Goal: Task Accomplishment & Management: Manage account settings

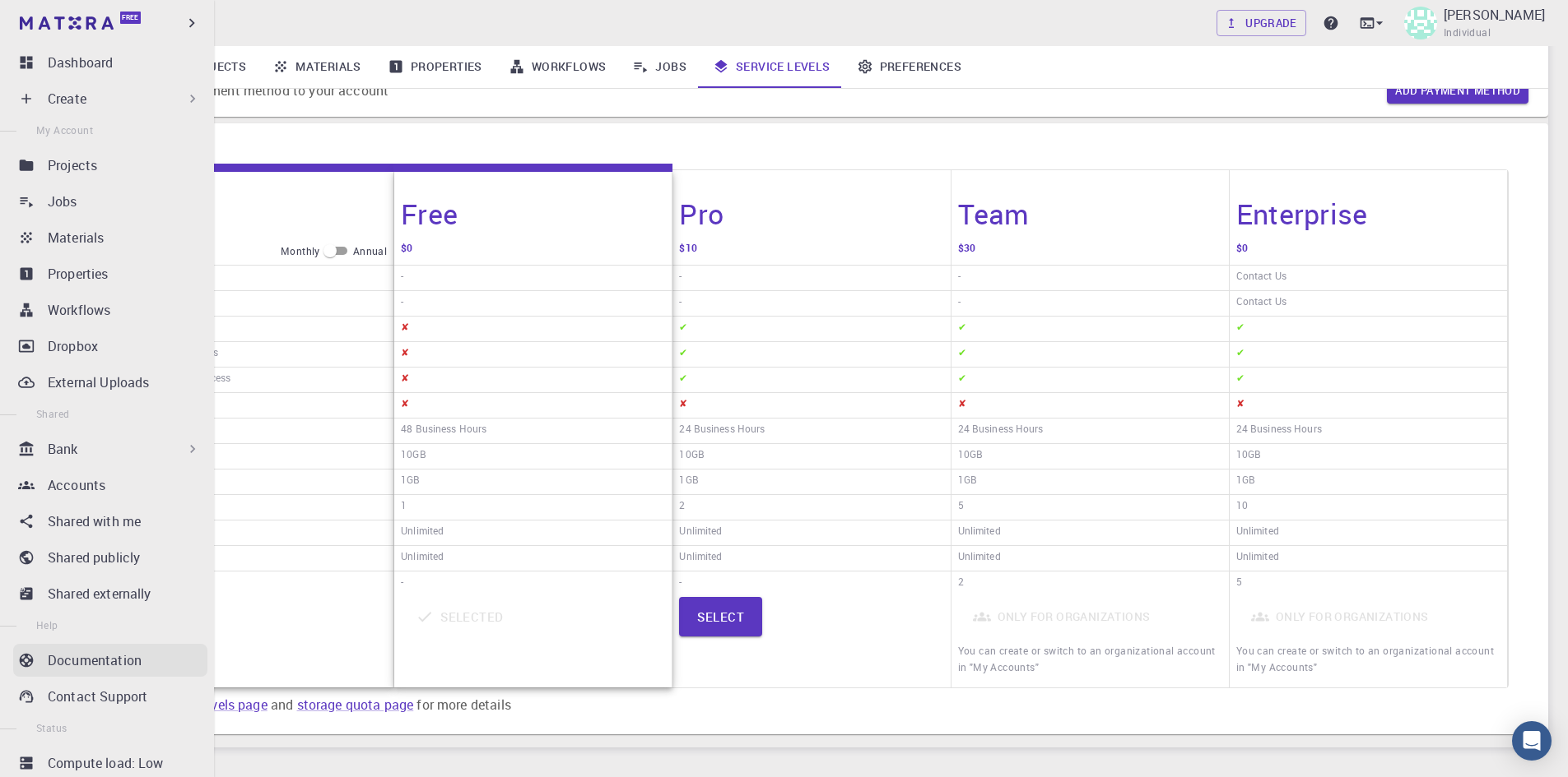
scroll to position [42, 0]
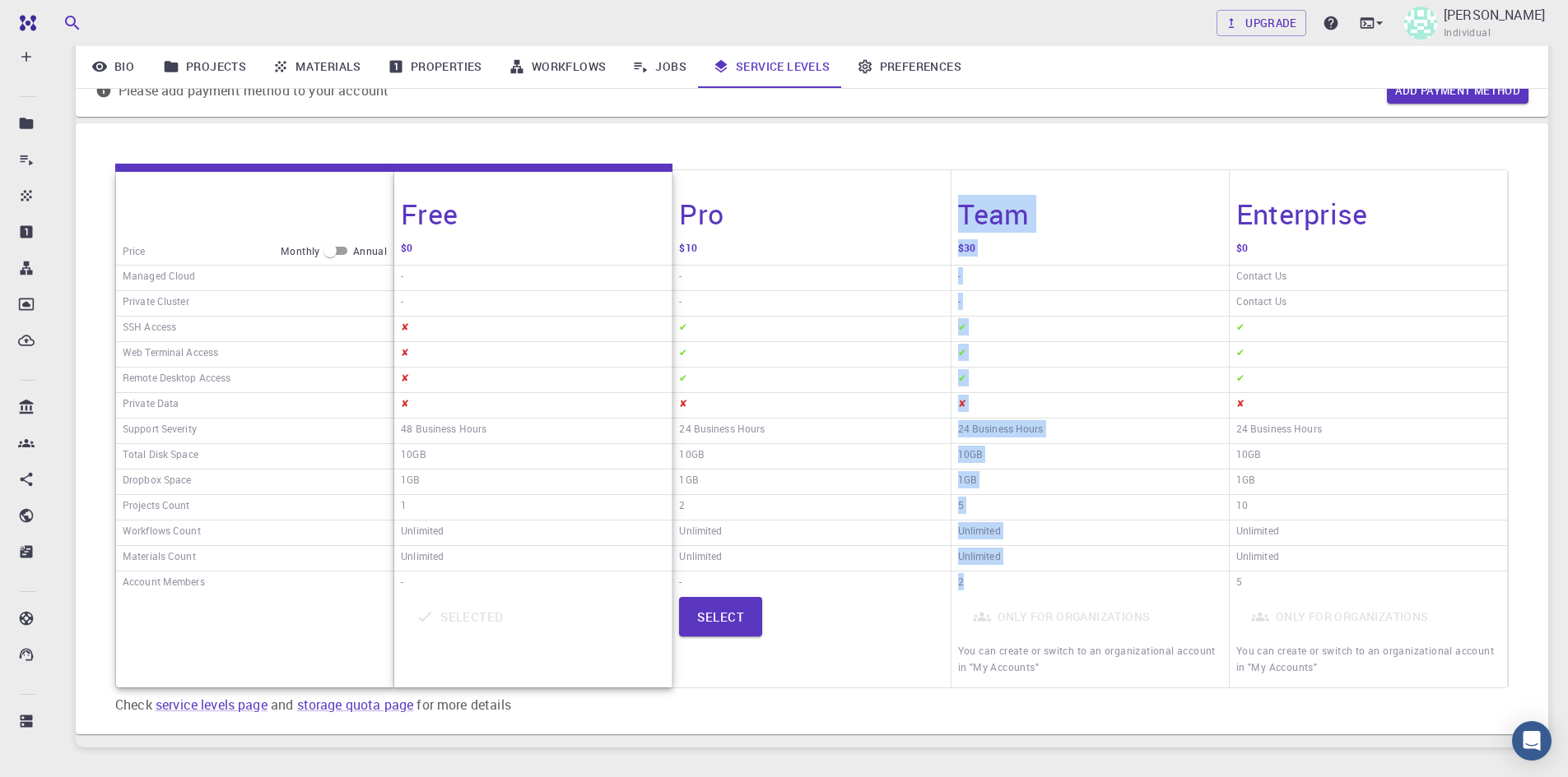
drag, startPoint x: 982, startPoint y: 586, endPoint x: 949, endPoint y: 585, distance: 33.0
click at [949, 585] on div "Price Monthly Annual Managed Cloud Private Cluster SSH Access Web Terminal Acce…" at bounding box center [812, 428] width 1393 height 520
click at [961, 581] on h6 "2" at bounding box center [961, 583] width 6 height 20
drag, startPoint x: 961, startPoint y: 581, endPoint x: 949, endPoint y: 584, distance: 12.4
click at [949, 584] on div "Price Monthly Annual Managed Cloud Private Cluster SSH Access Web Terminal Acce…" at bounding box center [812, 428] width 1393 height 520
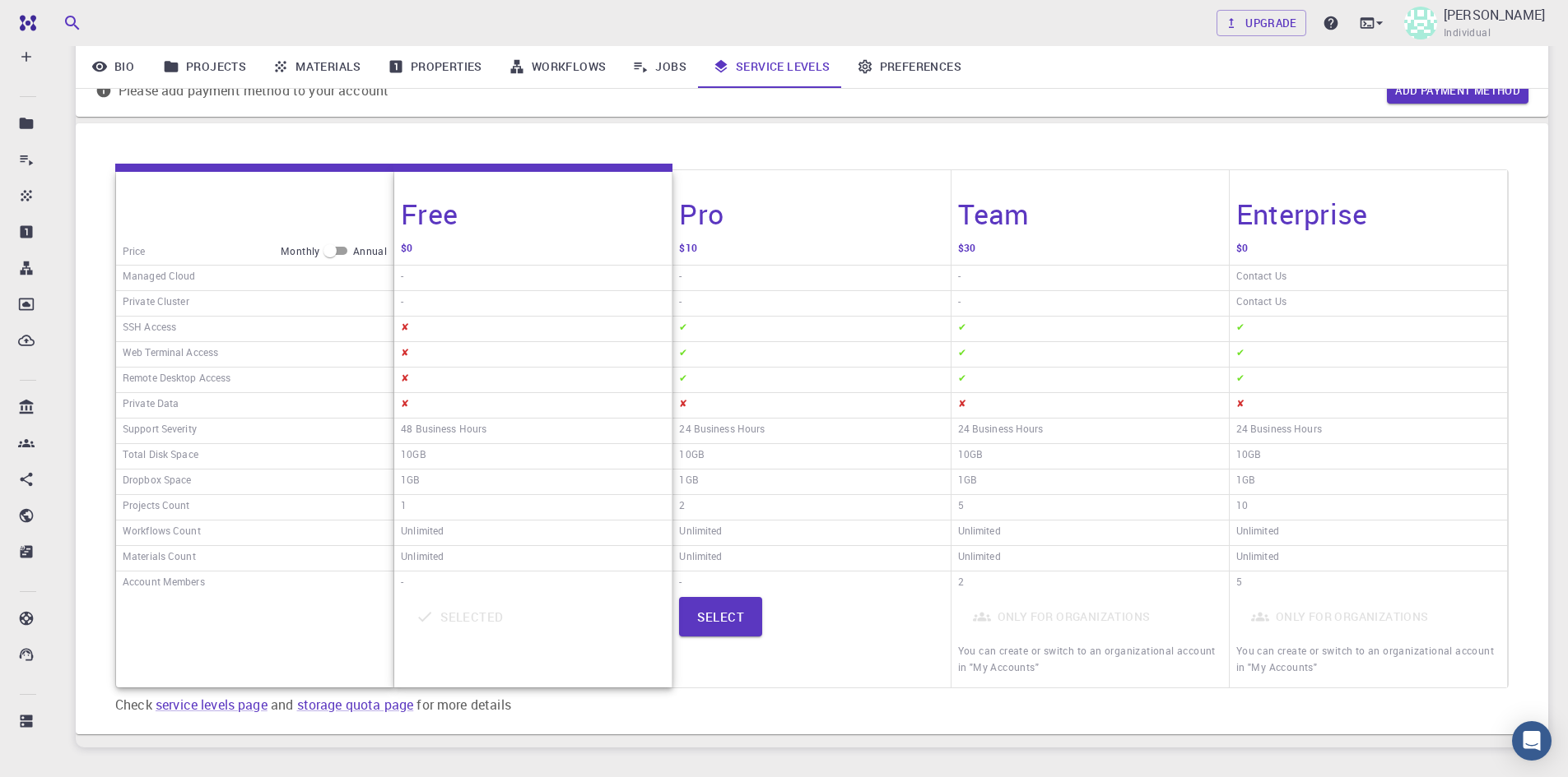
click at [997, 593] on div "2" at bounding box center [1089, 584] width 277 height 24
click at [956, 582] on div "2" at bounding box center [1089, 584] width 277 height 24
click at [967, 589] on div "2" at bounding box center [1089, 584] width 277 height 24
click at [1142, 193] on div "Team" at bounding box center [1089, 203] width 277 height 67
click at [739, 629] on button "Select" at bounding box center [721, 617] width 84 height 40
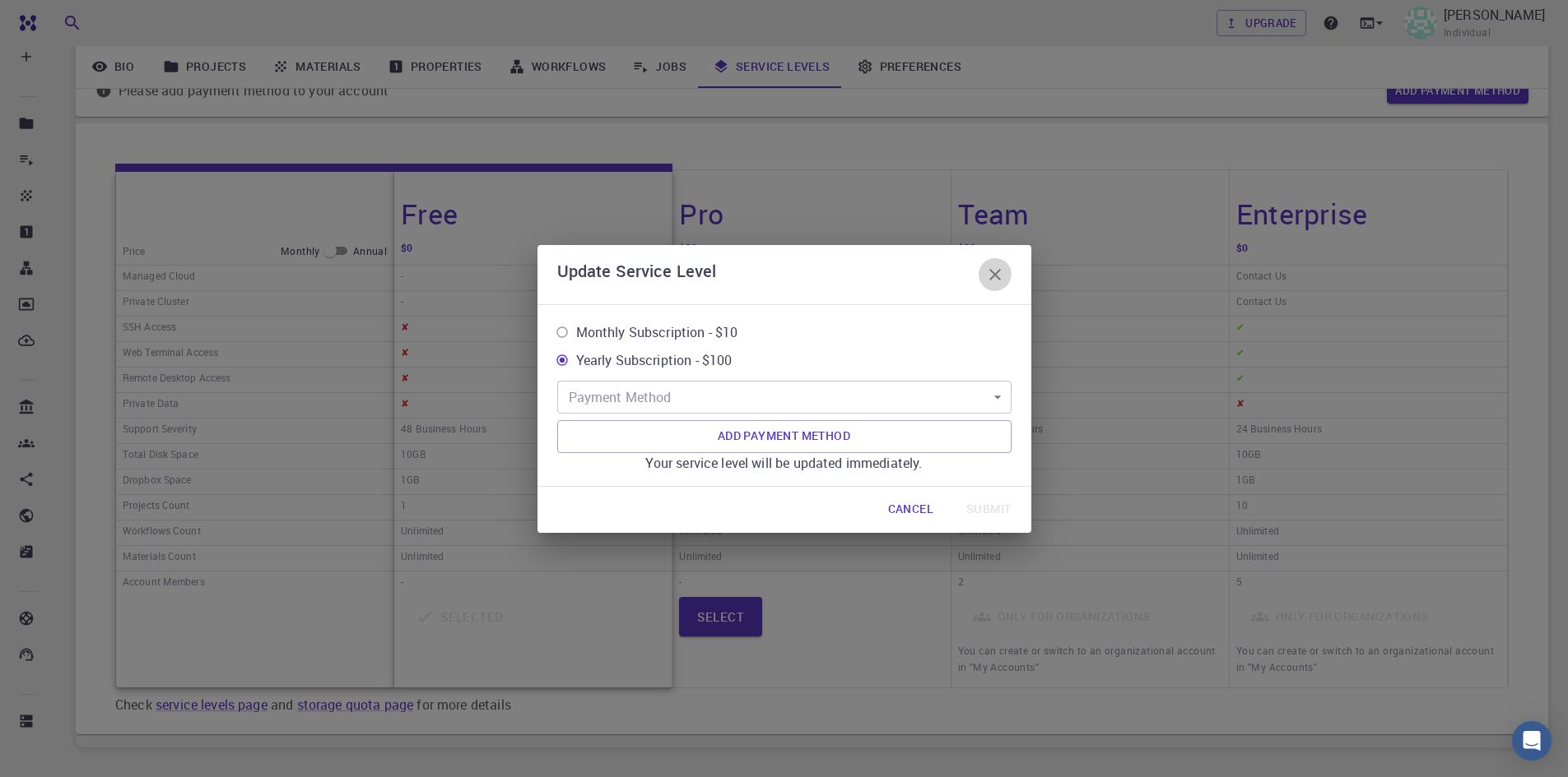
click at [1001, 271] on icon "button" at bounding box center [995, 275] width 19 height 19
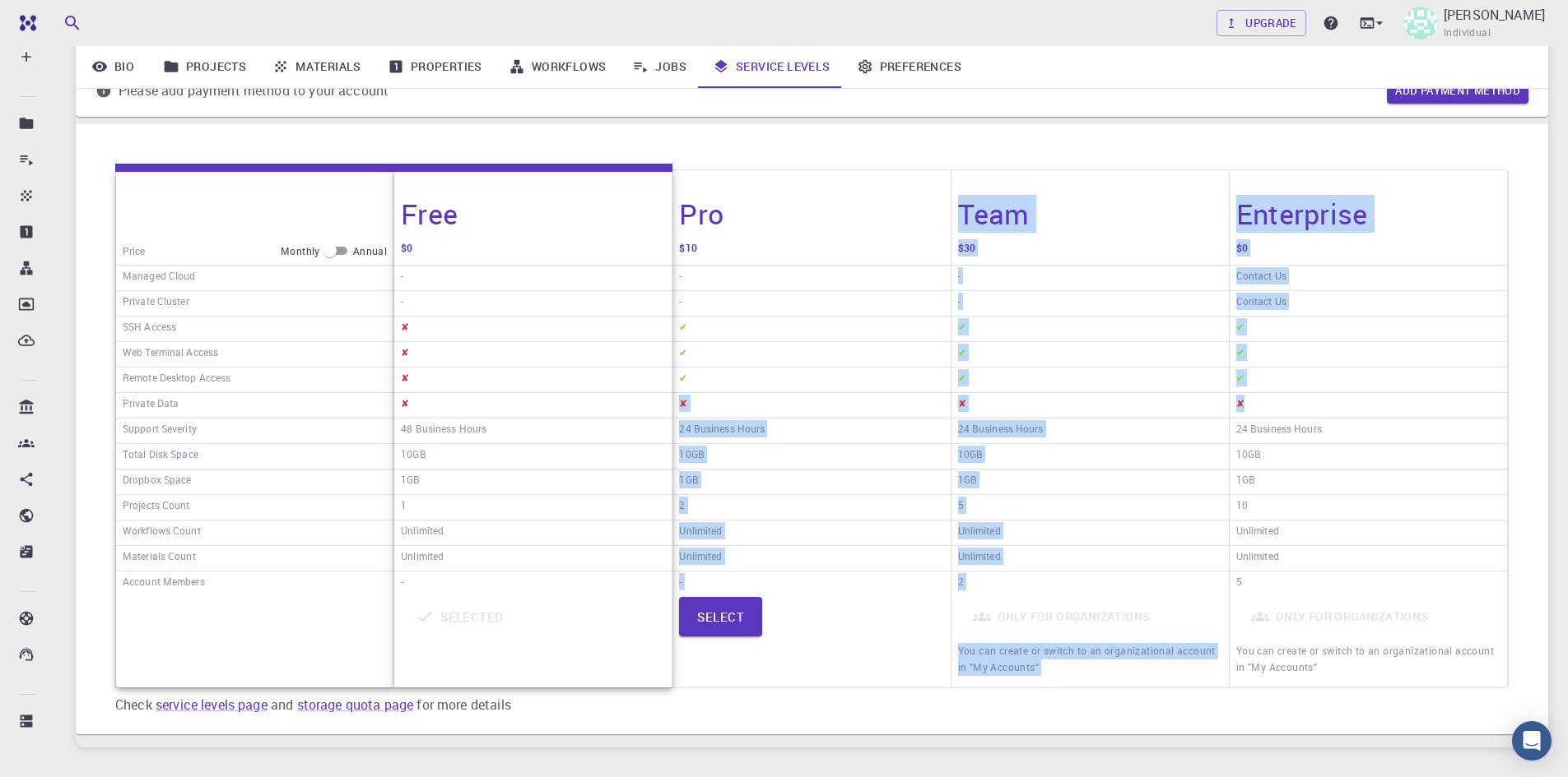
drag, startPoint x: 683, startPoint y: 416, endPoint x: 1245, endPoint y: 412, distance: 562.0
click at [1245, 412] on div "Price Monthly Annual Managed Cloud Private Cluster SSH Access Web Terminal Acce…" at bounding box center [812, 428] width 1393 height 520
click at [1245, 412] on div "✘" at bounding box center [1368, 406] width 277 height 25
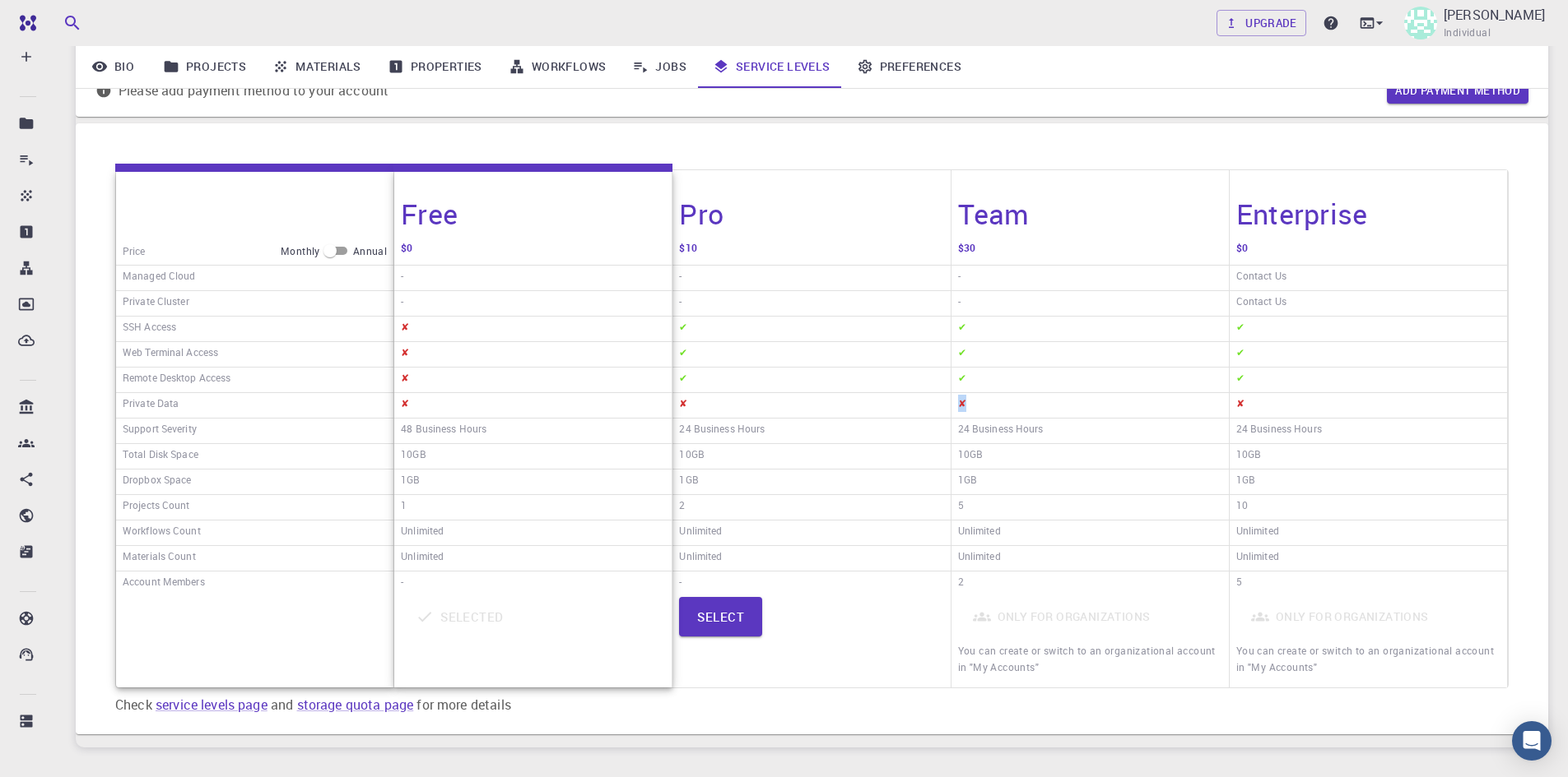
drag, startPoint x: 972, startPoint y: 408, endPoint x: 954, endPoint y: 401, distance: 19.3
click at [954, 401] on div "✘" at bounding box center [1089, 406] width 277 height 25
click at [975, 406] on div "✘" at bounding box center [1089, 406] width 277 height 25
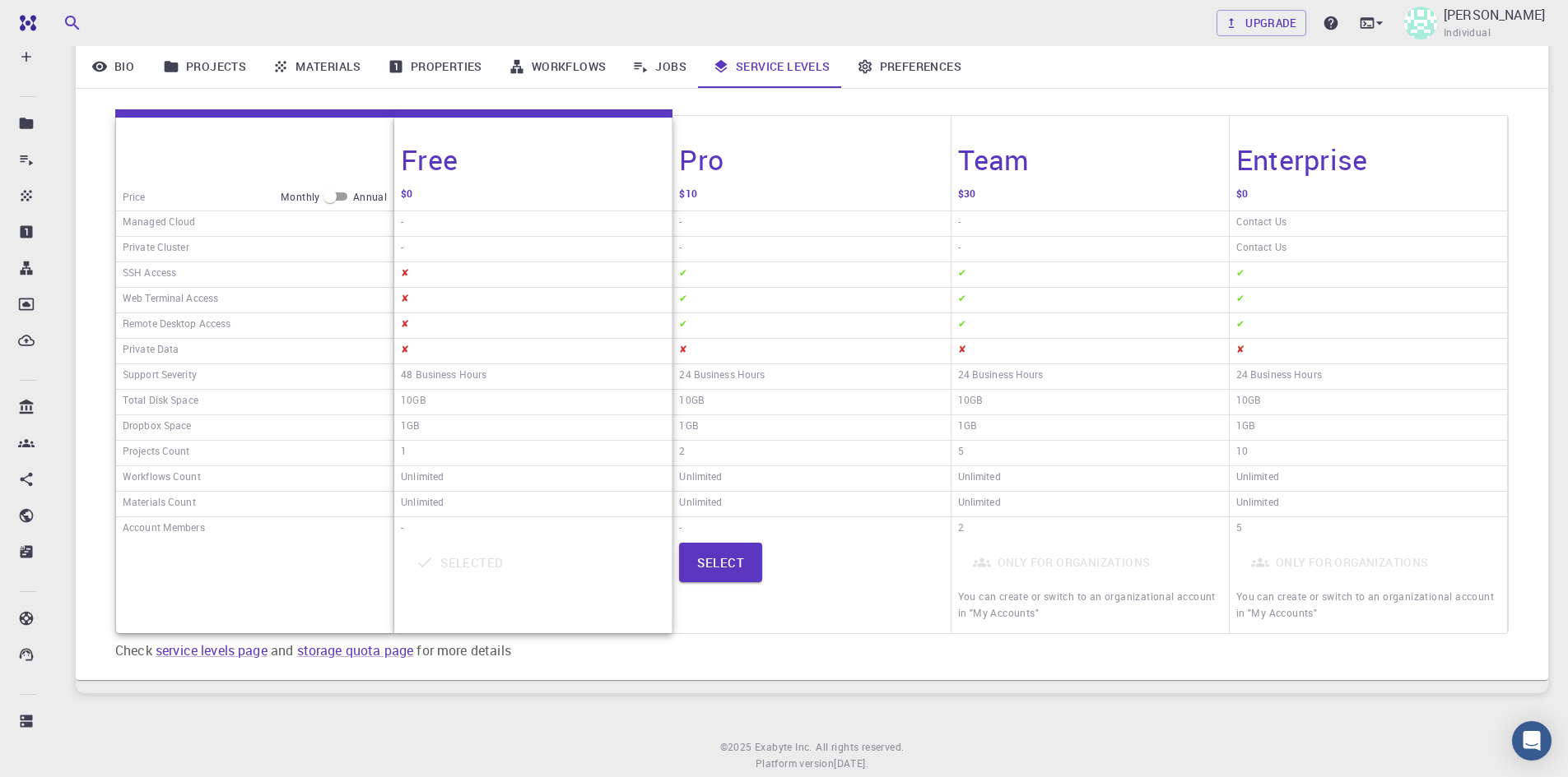
scroll to position [247, 0]
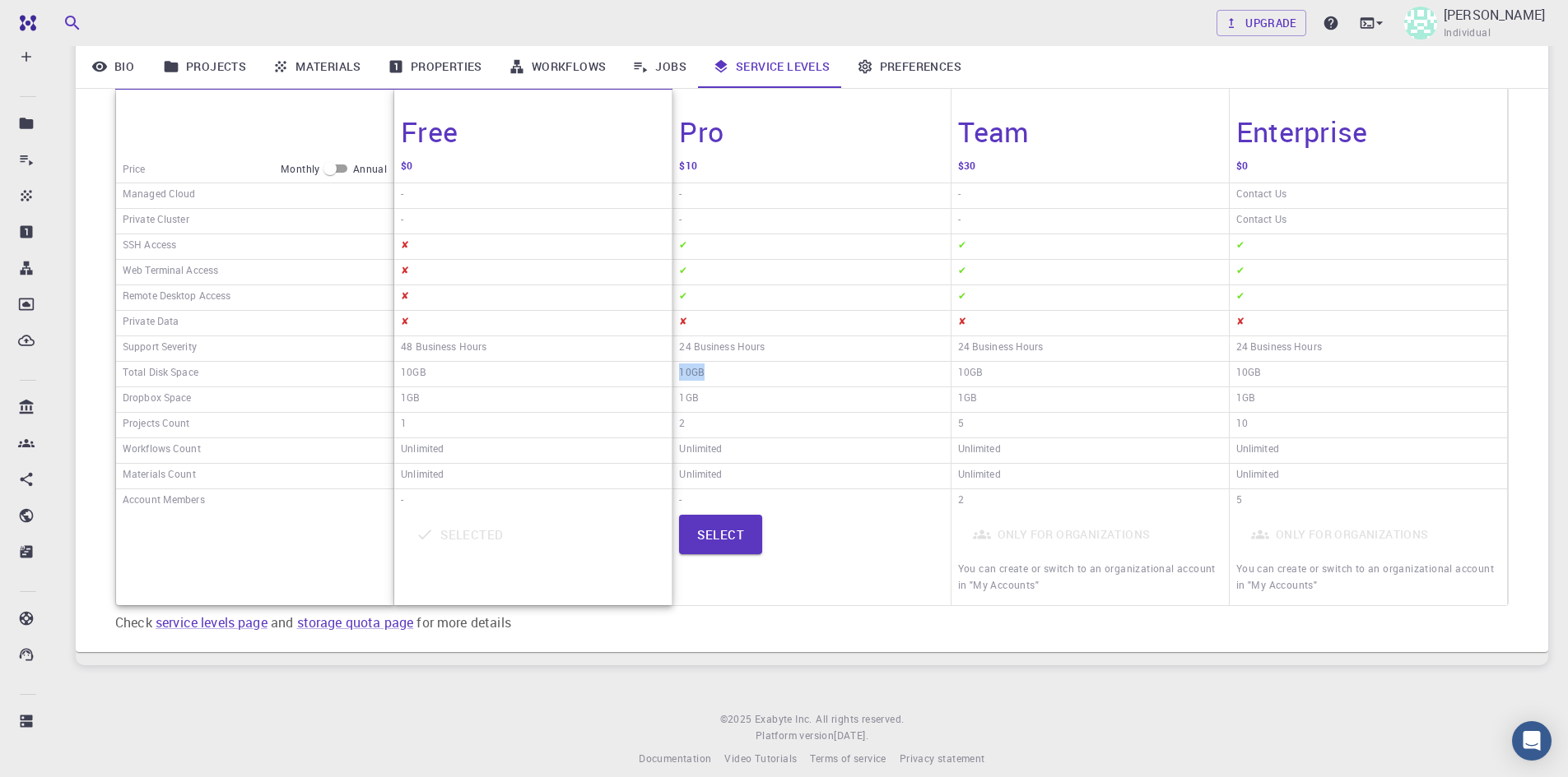
drag, startPoint x: 719, startPoint y: 374, endPoint x: 676, endPoint y: 376, distance: 43.0
click at [676, 376] on div "10GB" at bounding box center [810, 375] width 277 height 25
drag, startPoint x: 993, startPoint y: 374, endPoint x: 955, endPoint y: 377, distance: 38.1
click at [955, 377] on div "10GB" at bounding box center [1089, 375] width 277 height 25
drag, startPoint x: 1273, startPoint y: 376, endPoint x: 1233, endPoint y: 376, distance: 40.0
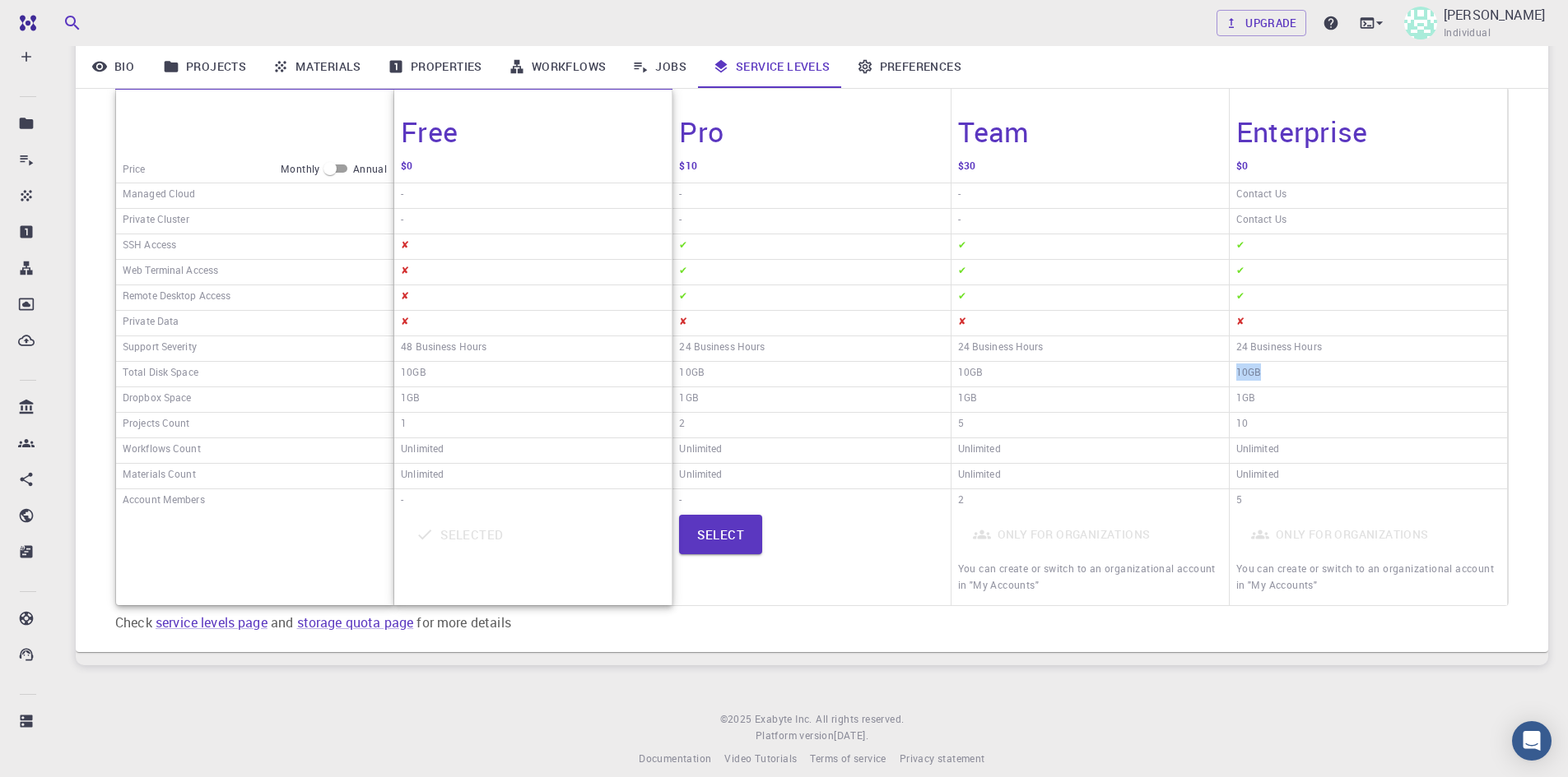
click at [1233, 376] on div "10GB" at bounding box center [1368, 375] width 277 height 25
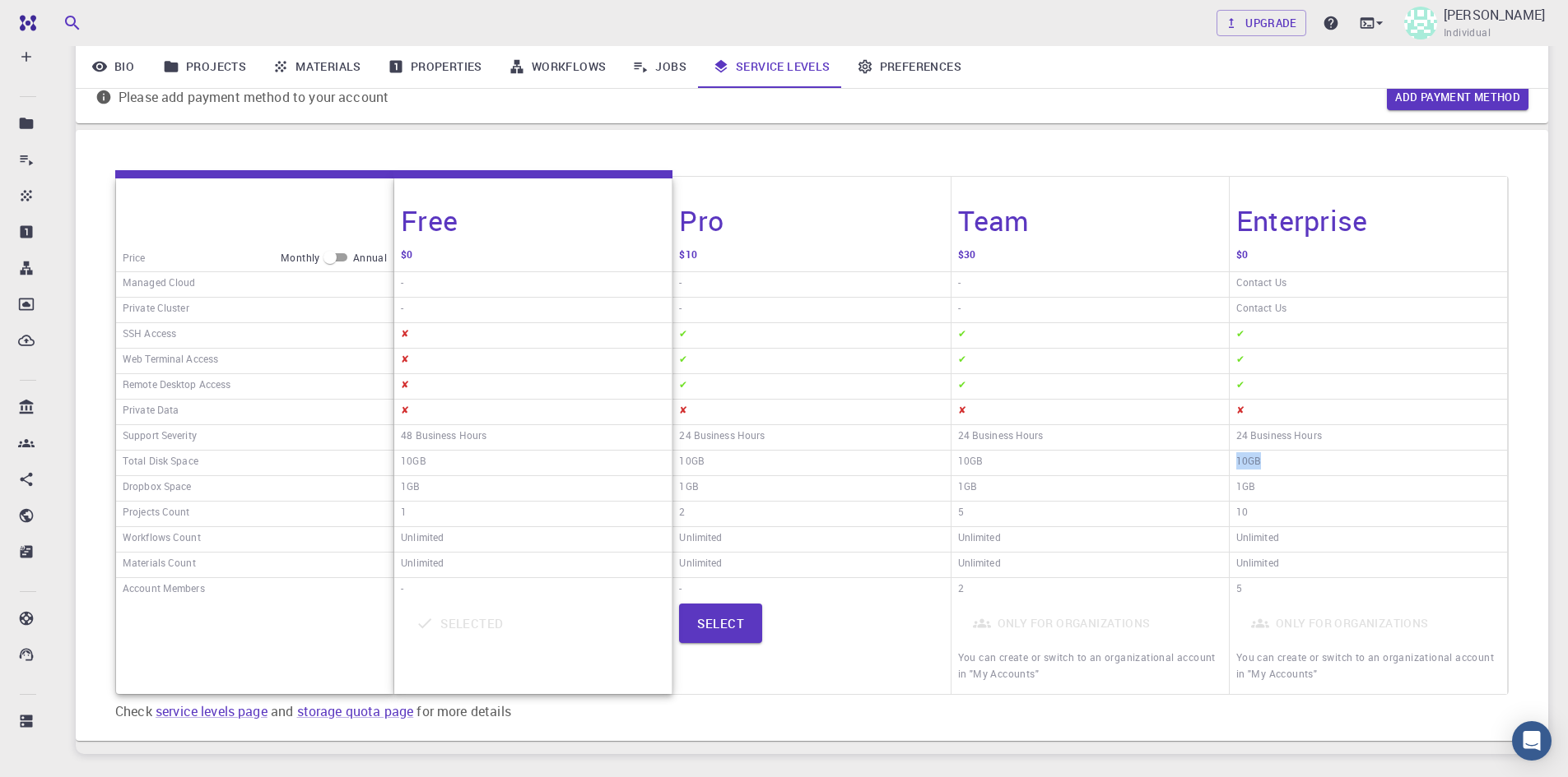
scroll to position [164, 0]
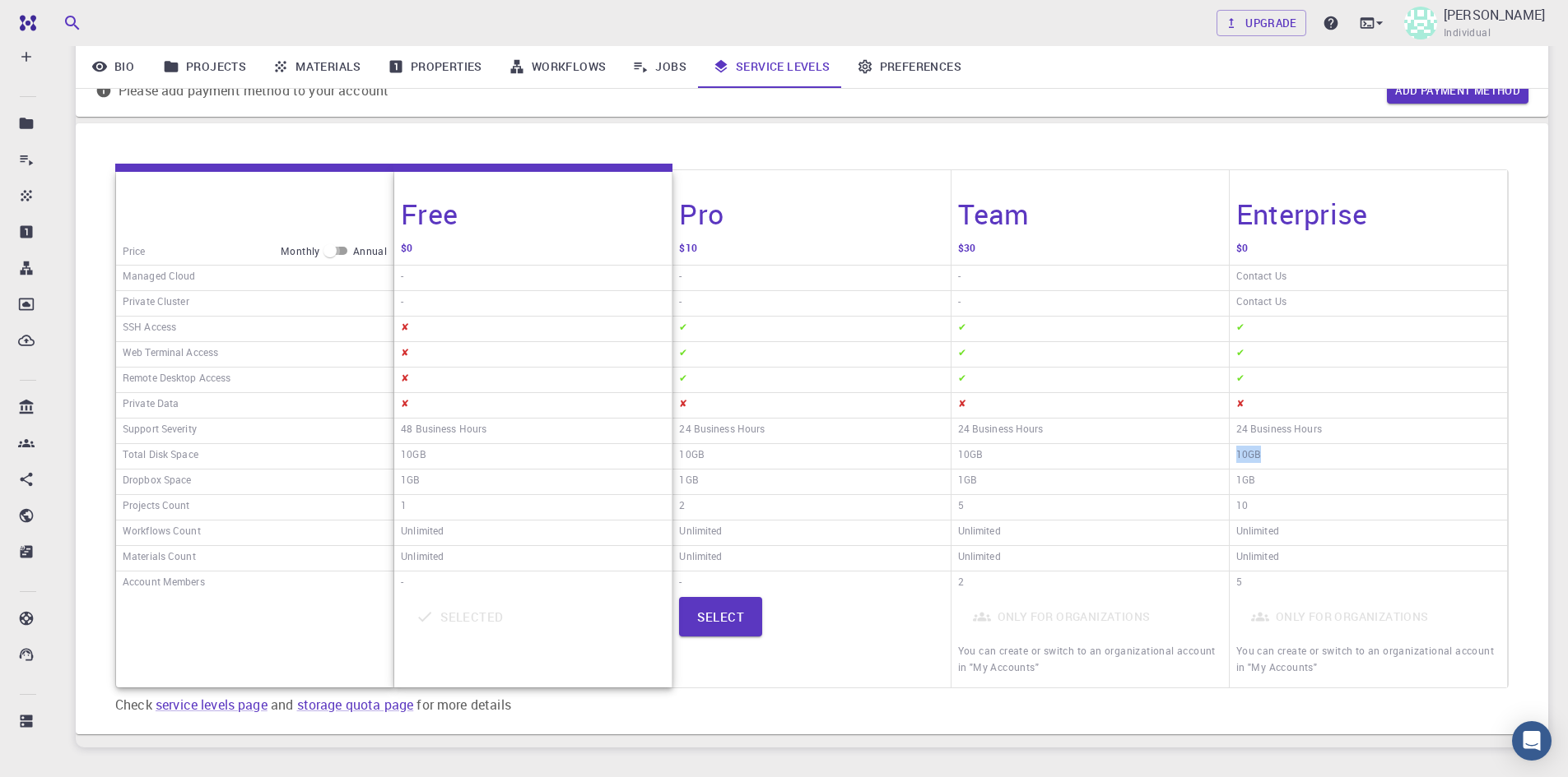
click at [343, 255] on input "checkbox" at bounding box center [329, 251] width 59 height 19
checkbox input "true"
drag, startPoint x: 994, startPoint y: 455, endPoint x: 955, endPoint y: 457, distance: 39.1
click at [955, 457] on div "10GB" at bounding box center [1089, 456] width 277 height 25
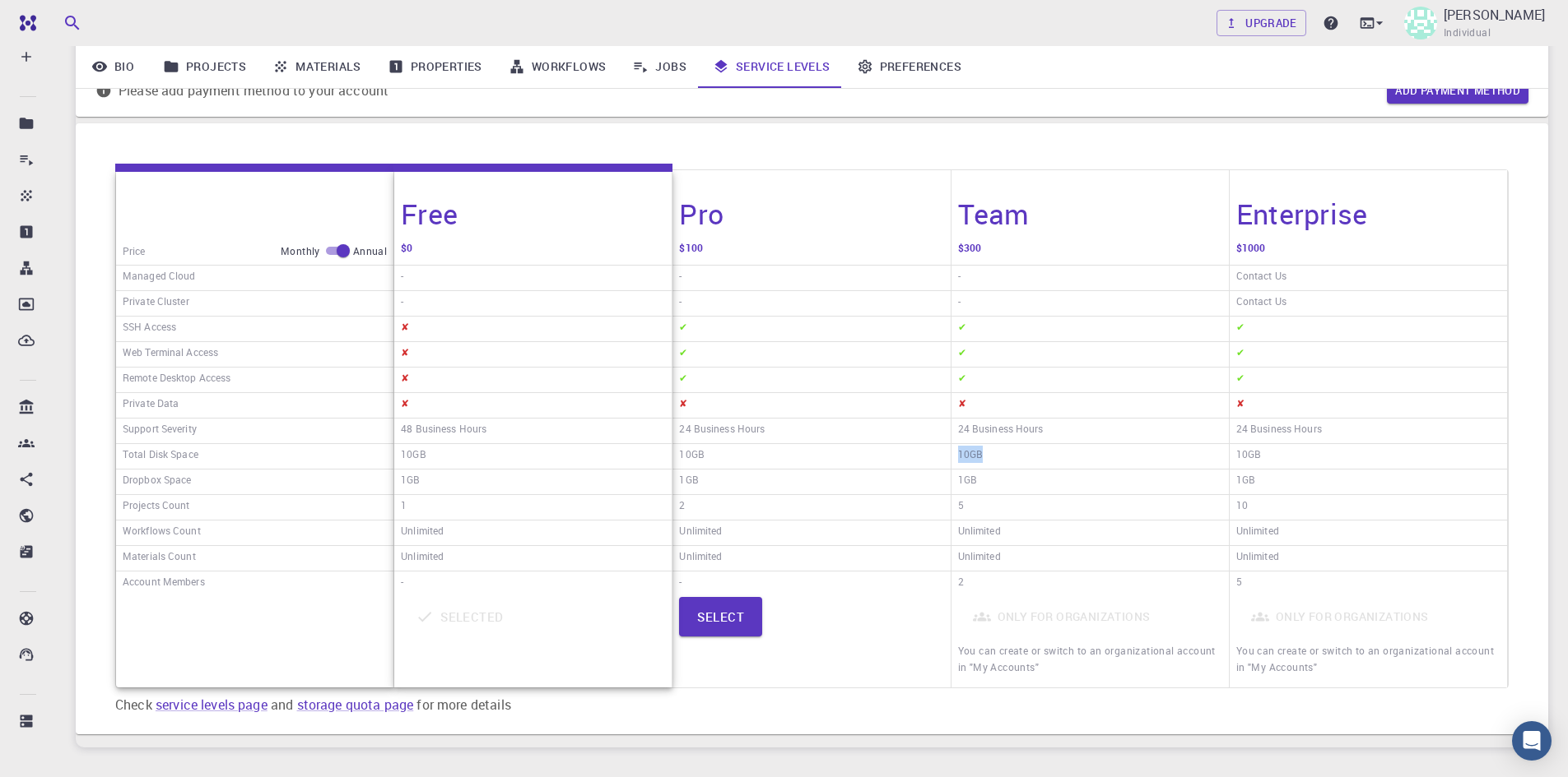
drag, startPoint x: 955, startPoint y: 457, endPoint x: 988, endPoint y: 460, distance: 33.1
click at [988, 460] on div "10GB" at bounding box center [1089, 456] width 277 height 25
drag, startPoint x: 988, startPoint y: 460, endPoint x: 959, endPoint y: 455, distance: 29.4
click at [959, 455] on div "10GB" at bounding box center [1089, 456] width 277 height 25
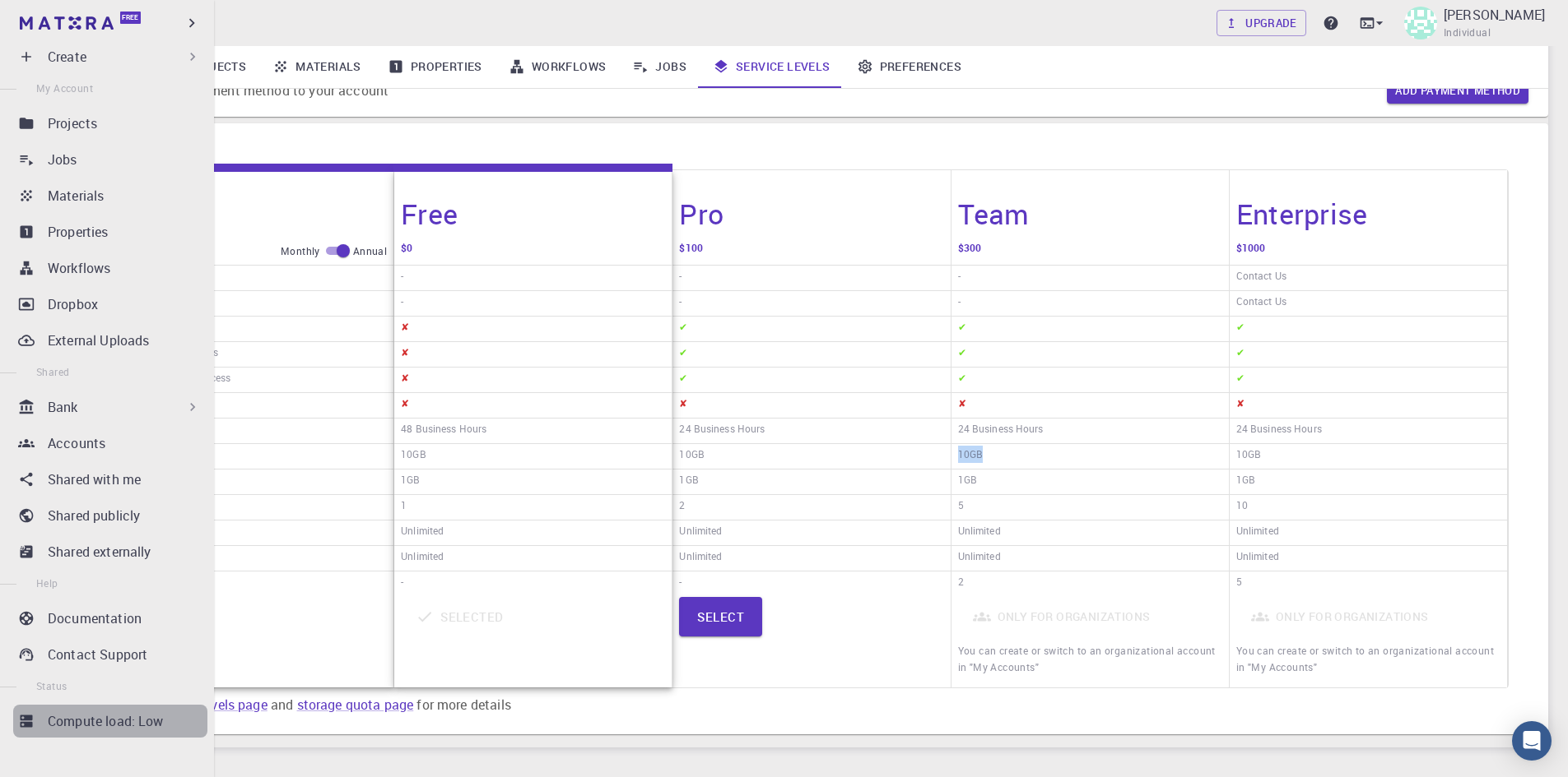
click at [134, 724] on p "Compute load: Low" at bounding box center [105, 722] width 116 height 19
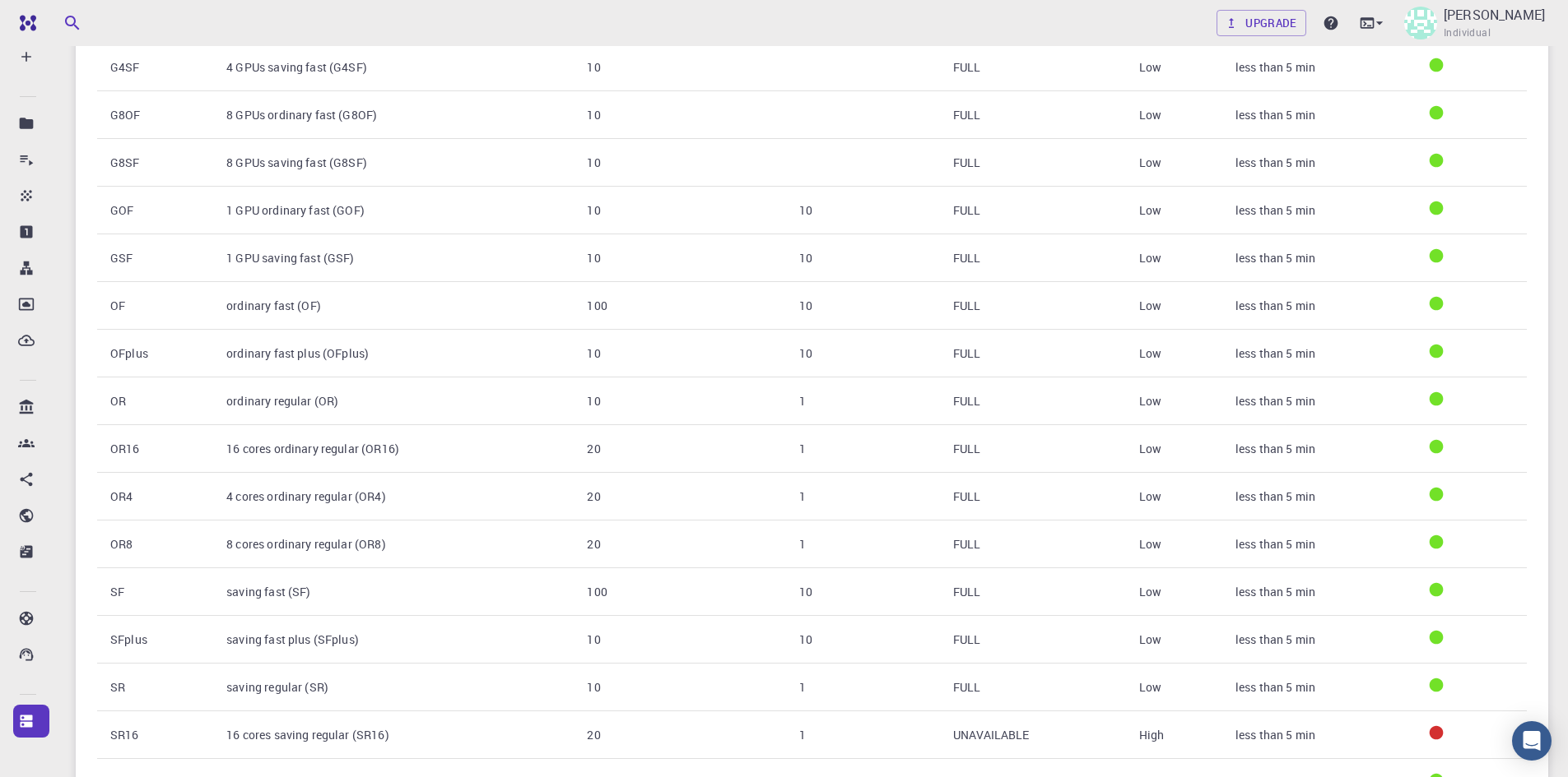
scroll to position [329, 0]
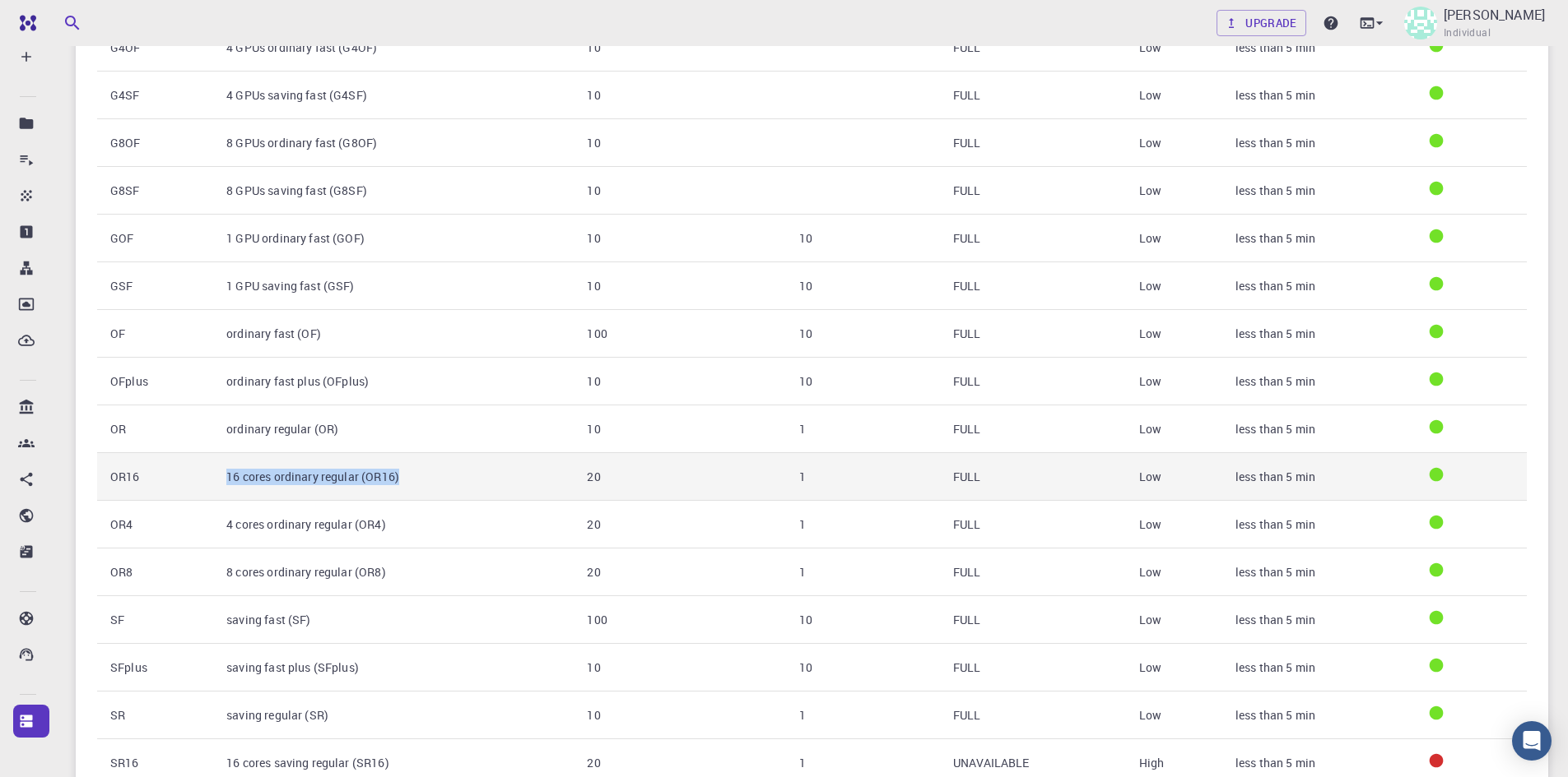
drag, startPoint x: 177, startPoint y: 478, endPoint x: 426, endPoint y: 493, distance: 249.5
click at [426, 493] on tr "OR16 16 cores ordinary regular (OR16) 20 1 FULL Low less than 5 min" at bounding box center [811, 477] width 1429 height 48
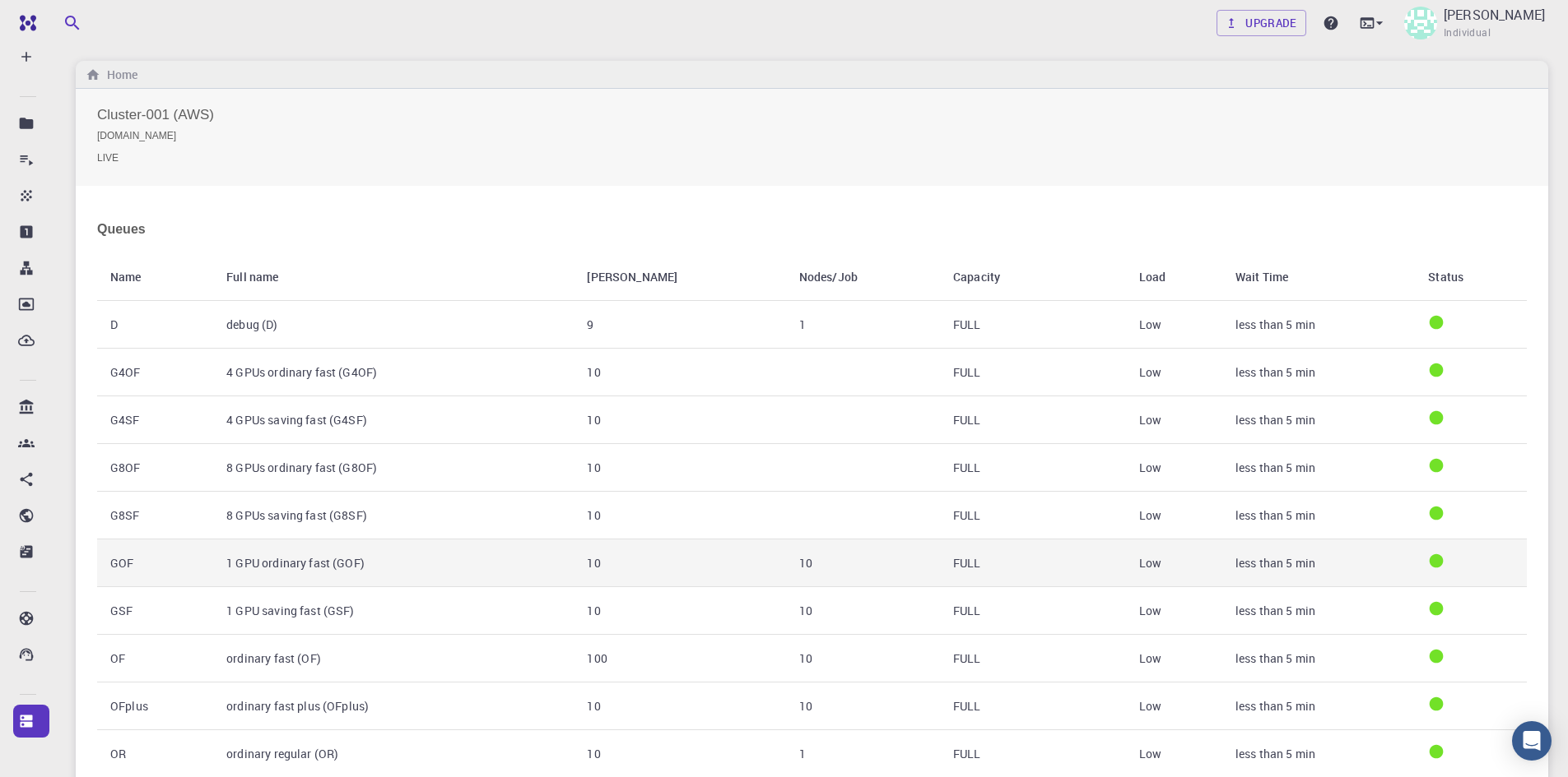
scroll to position [0, 0]
